Goal: Task Accomplishment & Management: Complete application form

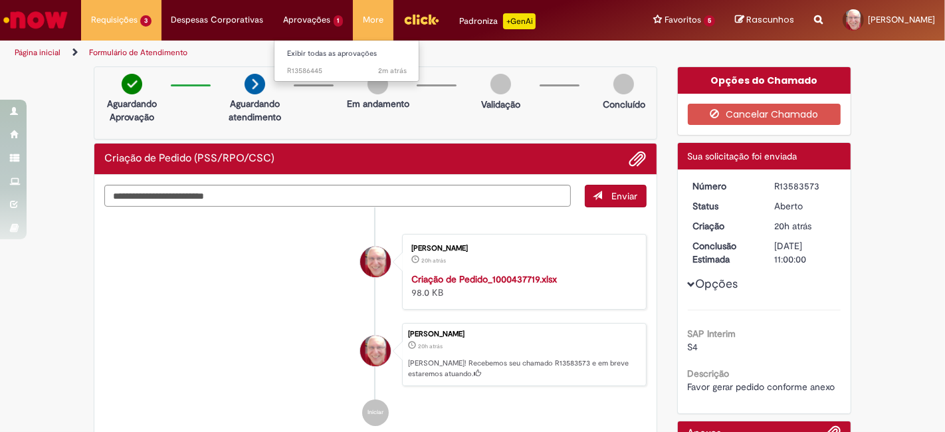
click at [317, 19] on li "Aprovações 1 Exibir todas as aprovações 2m atrás 2 minutos atrás R13586445" at bounding box center [314, 20] width 80 height 40
click at [320, 74] on span "2m atrás 2 minutos atrás R13586445" at bounding box center [348, 71] width 120 height 11
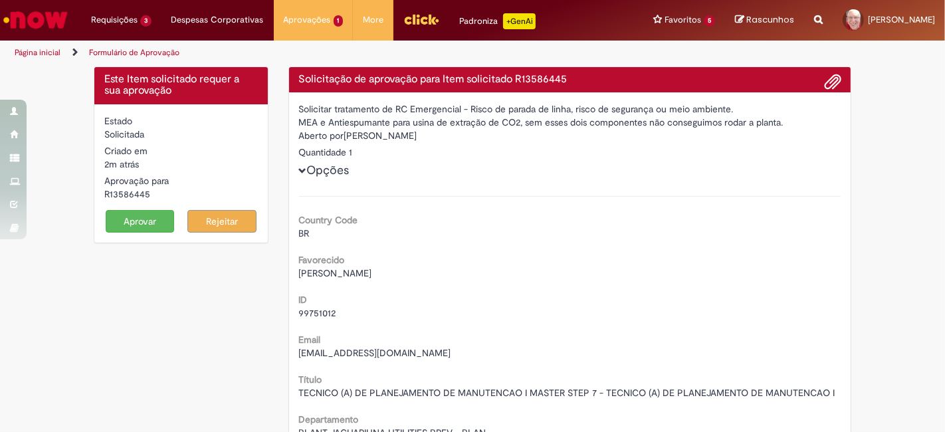
click at [138, 221] on button "Aprovar" at bounding box center [140, 221] width 69 height 23
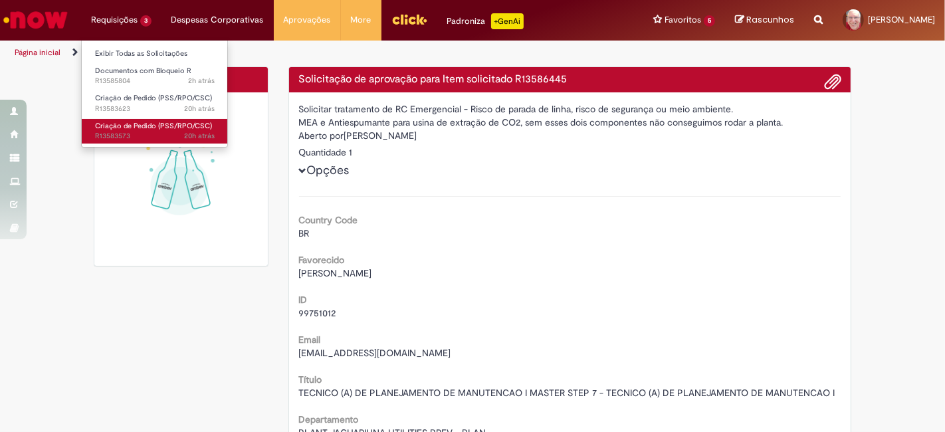
click at [135, 128] on span "Criação de Pedido (PSS/RPO/CSC)" at bounding box center [153, 126] width 117 height 10
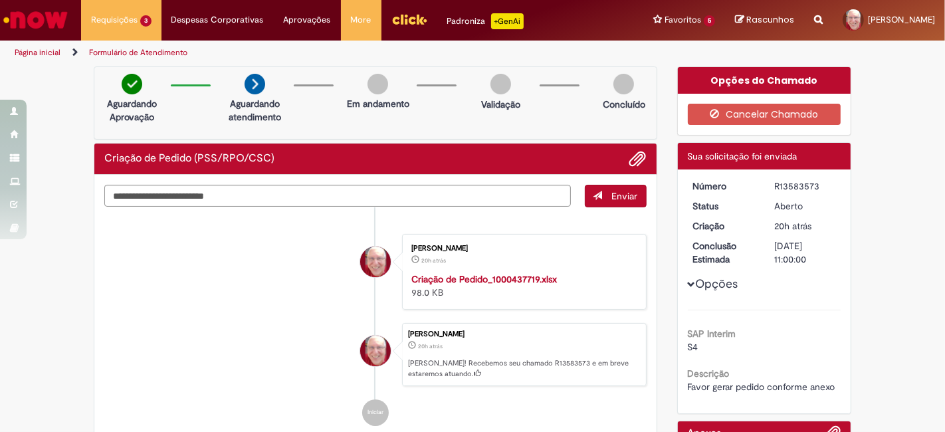
click at [797, 191] on div "R13583573" at bounding box center [806, 186] width 62 height 13
copy div "R13583573"
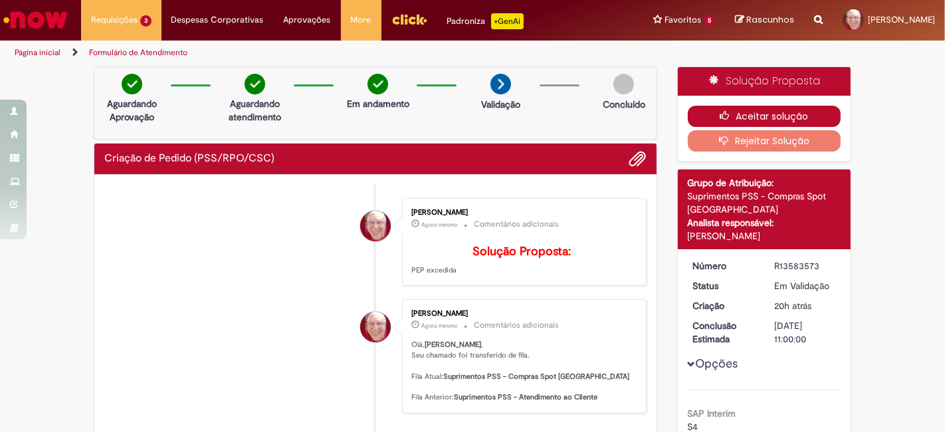
click at [773, 116] on button "Aceitar solução" at bounding box center [765, 116] width 154 height 21
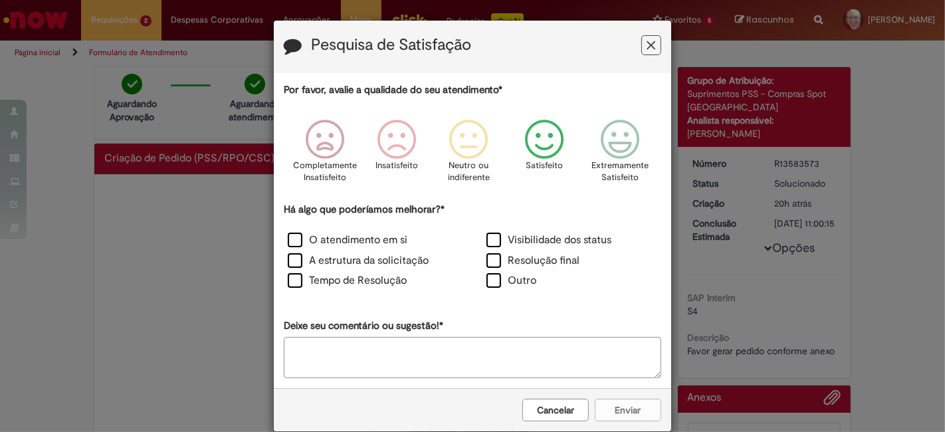
click at [533, 158] on icon "Feedback" at bounding box center [545, 140] width 50 height 40
click at [288, 239] on label "O atendimento em si" at bounding box center [348, 240] width 120 height 15
click at [628, 402] on button "Enviar" at bounding box center [628, 410] width 66 height 23
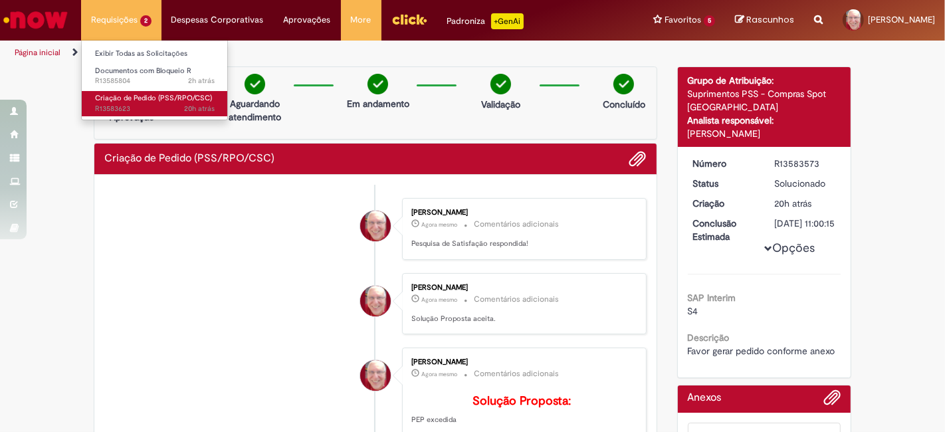
click at [134, 102] on span "Criação de Pedido (PSS/RPO/CSC)" at bounding box center [153, 98] width 117 height 10
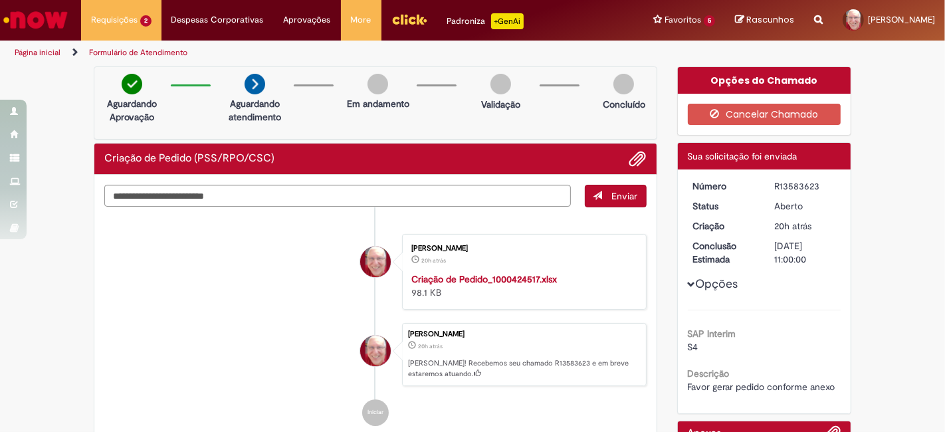
click at [804, 181] on div "R13583623" at bounding box center [806, 186] width 62 height 13
copy div "R13583623"
click at [794, 189] on div "R13583623" at bounding box center [806, 186] width 62 height 13
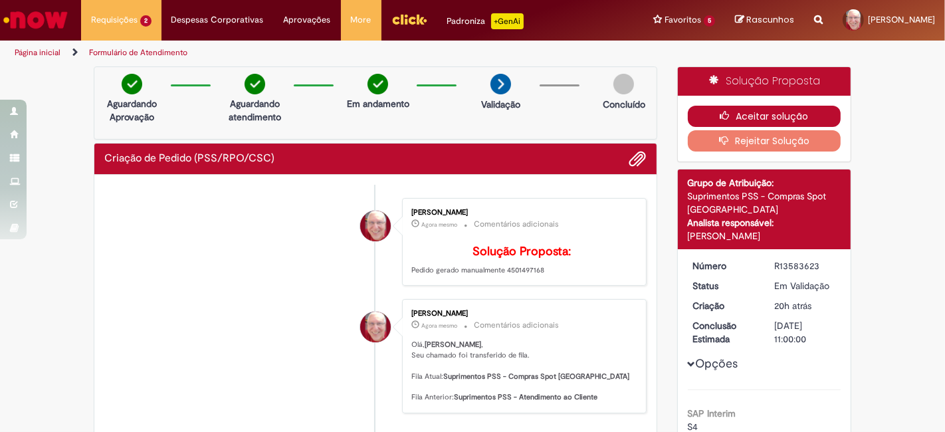
click at [760, 113] on button "Aceitar solução" at bounding box center [765, 116] width 154 height 21
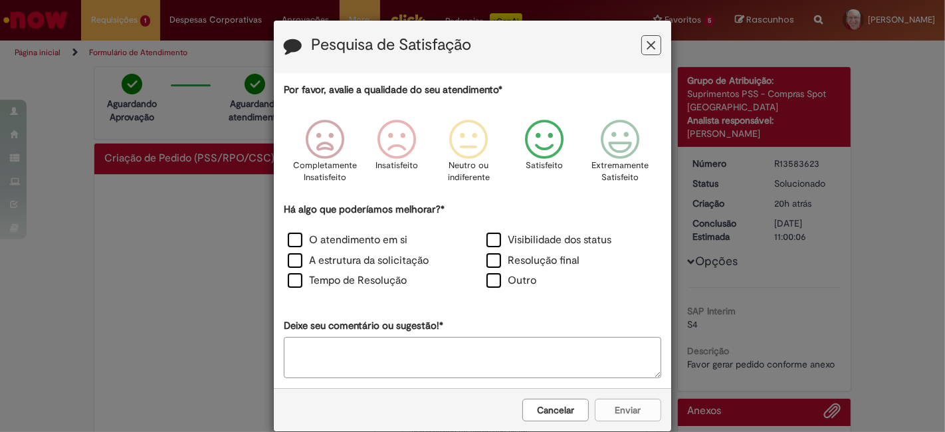
click at [540, 142] on icon "Feedback" at bounding box center [545, 140] width 50 height 40
click at [335, 240] on label "O atendimento em si" at bounding box center [348, 240] width 120 height 15
click at [631, 400] on button "Enviar" at bounding box center [628, 410] width 66 height 23
